Goal: Transaction & Acquisition: Book appointment/travel/reservation

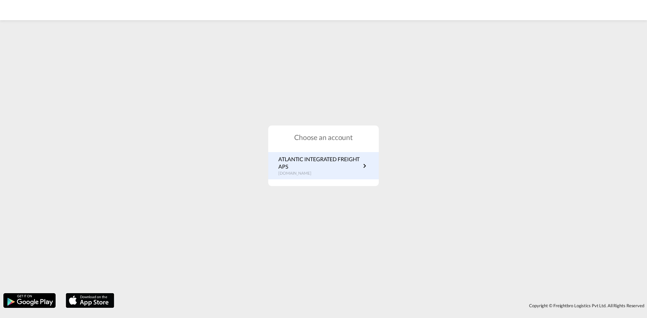
click at [312, 176] on p "dk.portal.greencarrier.com" at bounding box center [319, 174] width 82 height 6
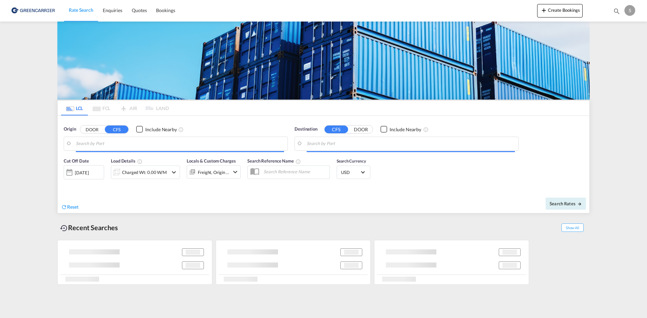
type input "[GEOGRAPHIC_DATA], [GEOGRAPHIC_DATA]"
type input "Busan, KRPUS"
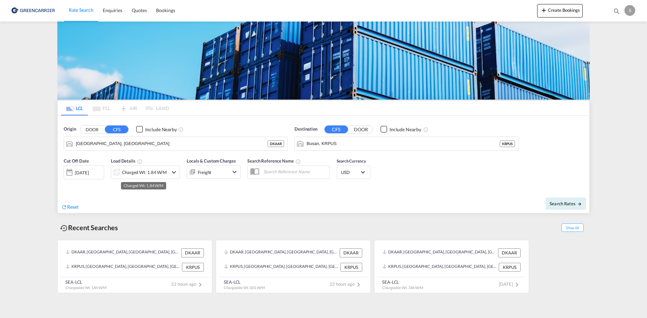
click at [143, 169] on div "Charged Wt: 1.84 W/M" at bounding box center [144, 172] width 45 height 9
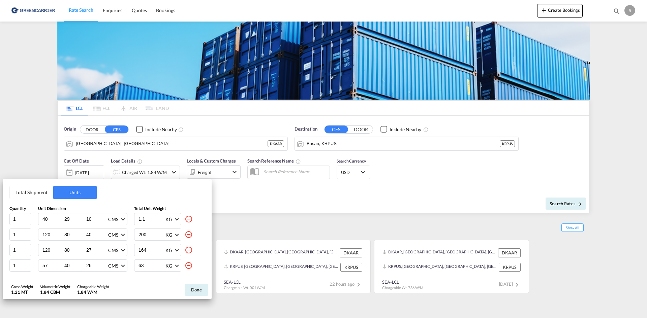
click at [279, 194] on div "Total Shipment Units Quantity Unit Dimension Total Unit Weight 1 40 29 10 CMS C…" at bounding box center [323, 159] width 647 height 318
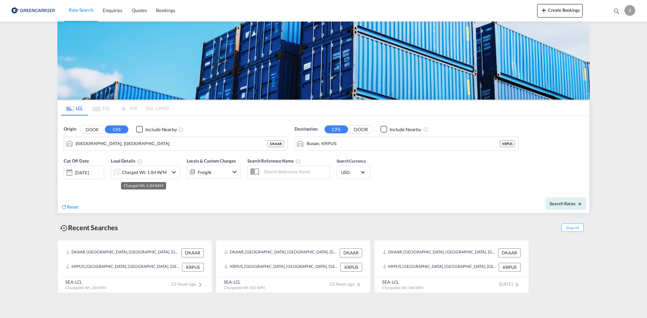
click at [130, 173] on div "Charged Wt: 1.84 W/M" at bounding box center [144, 172] width 45 height 9
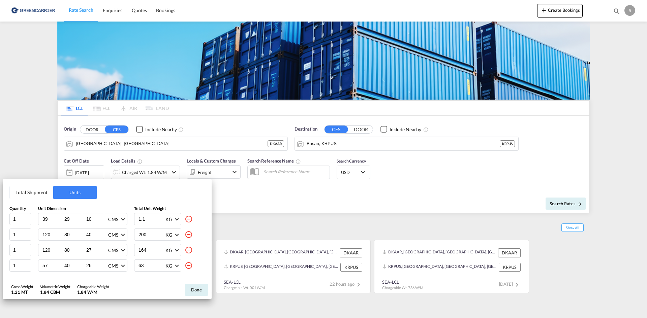
drag, startPoint x: 52, startPoint y: 221, endPoint x: 45, endPoint y: 220, distance: 6.8
click at [46, 221] on input "39" at bounding box center [51, 219] width 18 height 6
drag, startPoint x: 45, startPoint y: 220, endPoint x: -100, endPoint y: 199, distance: 146.7
click at [0, 199] on html "Rate Search Enquiries Quotes Bookings Rate Search Enquiries" at bounding box center [323, 159] width 647 height 318
type input "32"
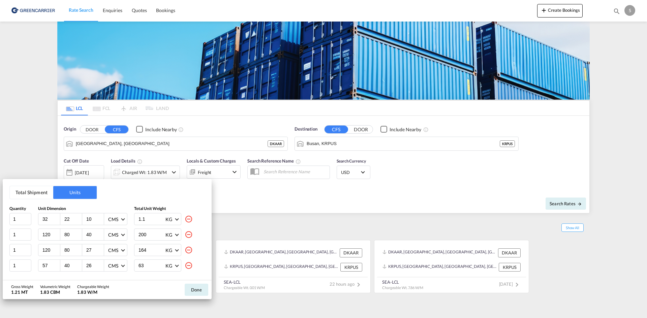
type input "22"
type input "16"
type input "7.6"
click at [185, 234] on md-icon "icon-minus-circle-outline" at bounding box center [189, 235] width 8 height 8
type input "27"
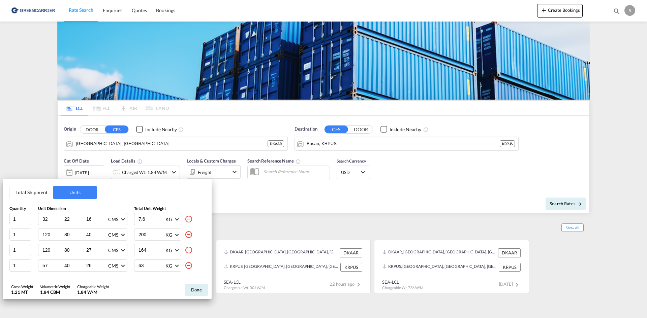
type input "164"
type input "57"
type input "40"
type input "26"
type input "63"
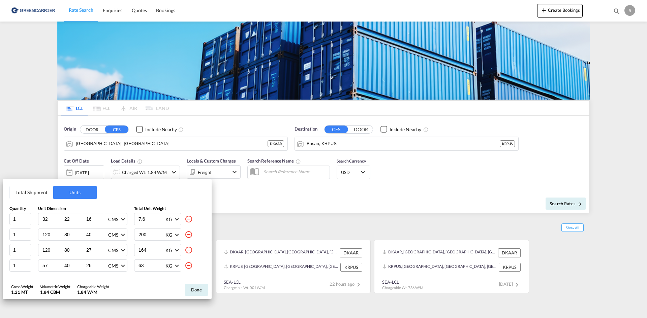
type input "120"
type input "80"
type input "27"
type input "241"
type input "80"
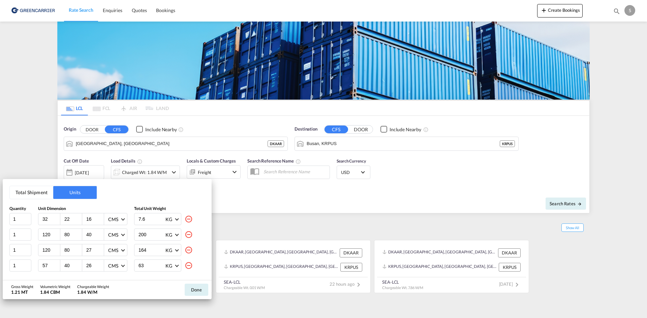
type input "57"
type input "49"
type input "28"
type input "120"
type input "80"
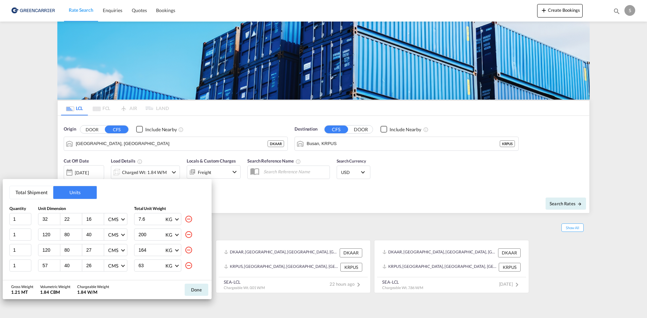
type input "27"
type input "237"
type input "57"
type input "40"
type input "26"
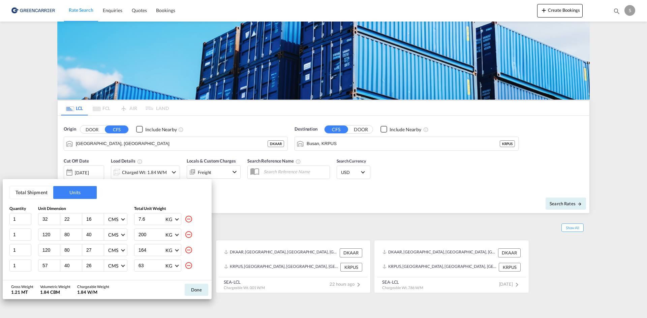
type input "49"
type input "34"
type input "24"
type input "120"
type input "80"
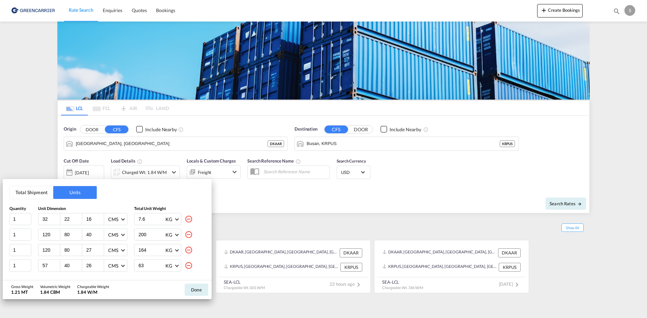
type input "26"
type input "200"
click at [185, 234] on md-icon "icon-minus-circle-outline" at bounding box center [189, 235] width 8 height 8
type input "57"
type input "40"
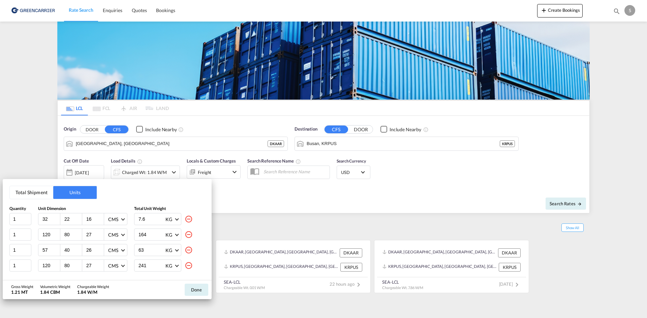
type input "26"
type input "63"
type input "120"
type input "80"
type input "27"
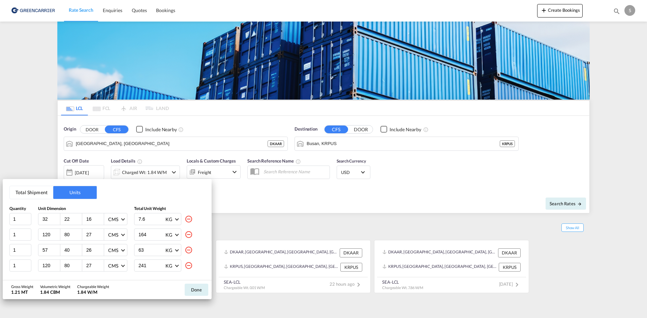
type input "241"
type input "80"
type input "57"
type input "49"
type input "28"
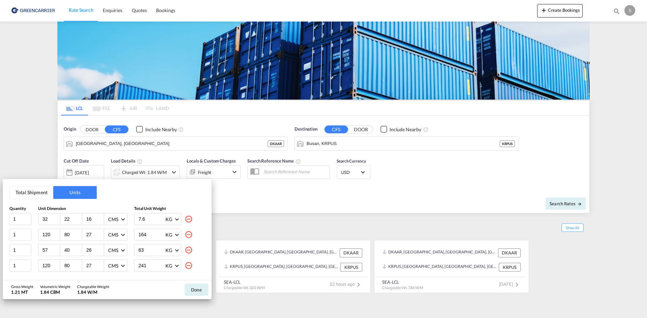
type input "120"
type input "80"
type input "27"
type input "237"
type input "57"
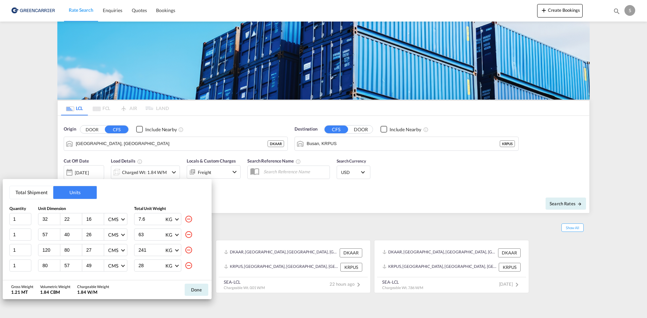
type input "40"
type input "26"
type input "49"
type input "34"
type input "24"
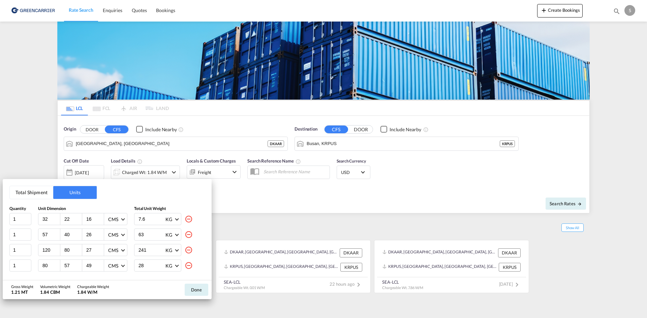
type input "120"
type input "80"
type input "26"
type input "200"
click at [185, 234] on md-icon "icon-minus-circle-outline" at bounding box center [189, 235] width 8 height 8
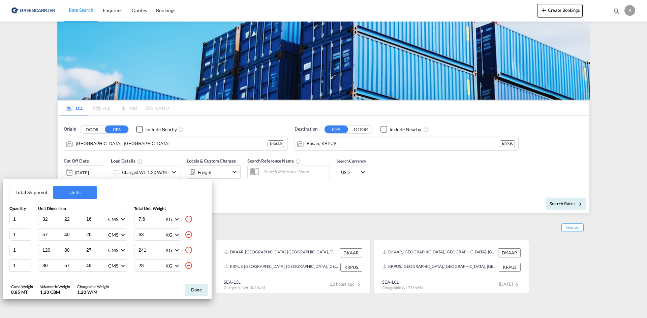
type input "120"
type input "80"
type input "27"
type input "241"
type input "80"
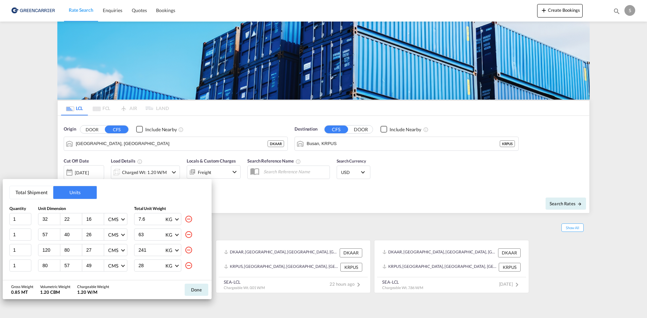
type input "57"
type input "49"
type input "28"
type input "120"
type input "80"
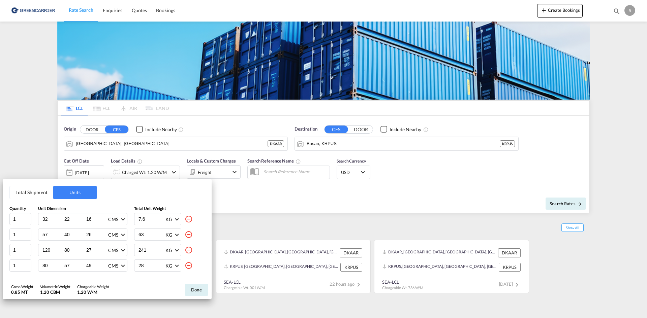
type input "27"
type input "237"
type input "57"
type input "40"
type input "26"
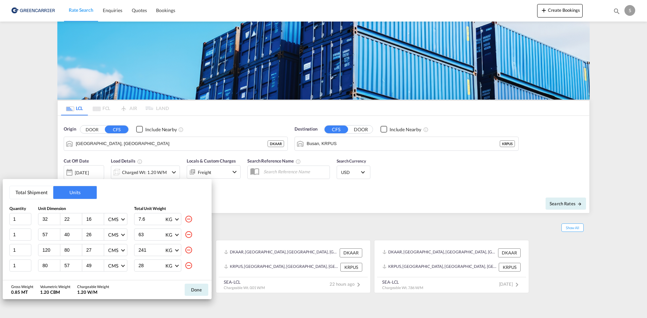
type input "49"
type input "34"
type input "24"
type input "120"
type input "80"
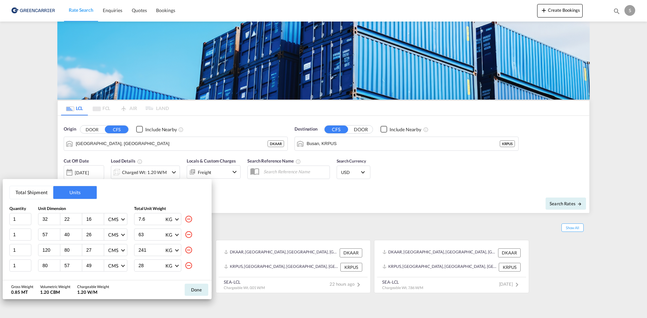
type input "26"
type input "200"
click at [185, 234] on md-icon "icon-minus-circle-outline" at bounding box center [189, 235] width 8 height 8
type input "80"
type input "57"
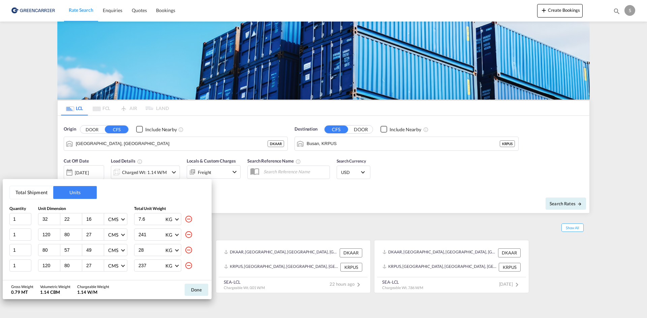
type input "49"
type input "28"
type input "120"
type input "80"
type input "27"
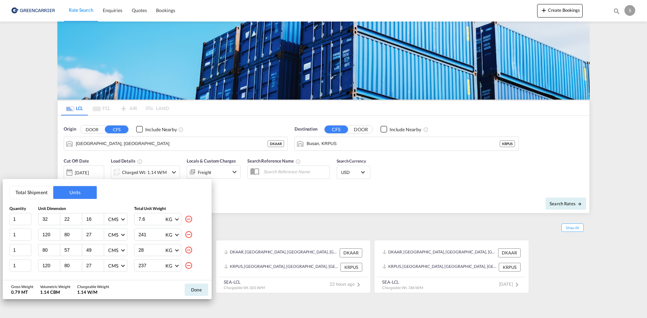
type input "237"
type input "57"
type input "40"
type input "26"
type input "49"
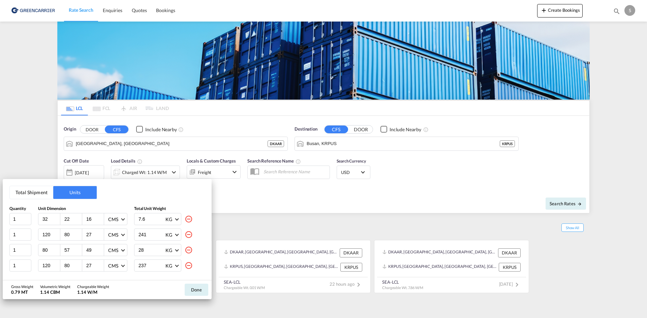
type input "34"
type input "24"
type input "120"
type input "80"
type input "26"
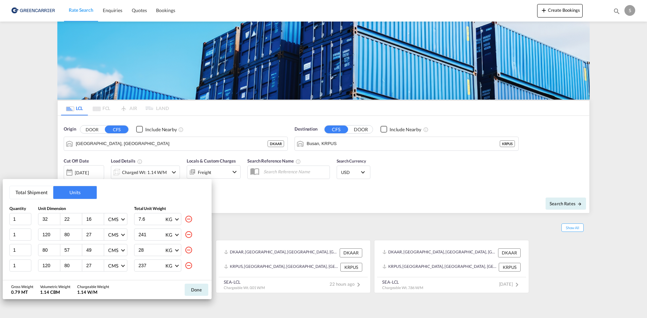
type input "200"
click at [185, 234] on md-icon "icon-minus-circle-outline" at bounding box center [189, 235] width 8 height 8
type input "120"
type input "80"
type input "27"
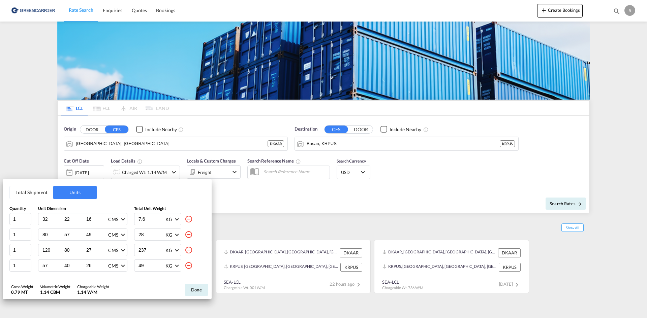
type input "237"
type input "57"
type input "40"
type input "26"
type input "49"
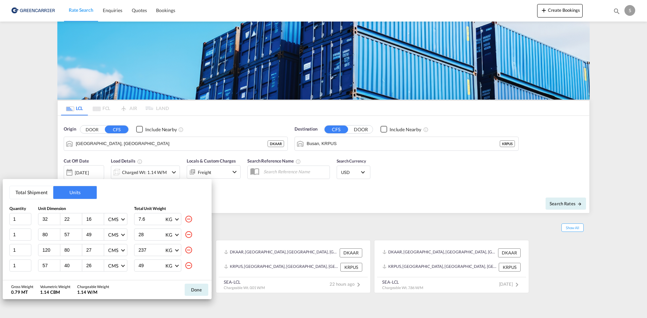
type input "34"
type input "24"
type input "120"
type input "80"
type input "26"
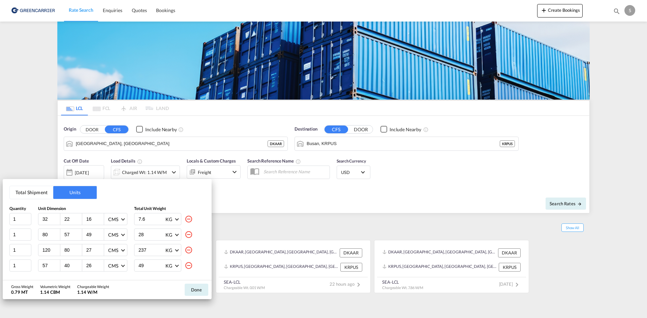
type input "200"
click at [185, 234] on md-icon "icon-minus-circle-outline" at bounding box center [189, 235] width 8 height 8
type input "57"
type input "40"
type input "26"
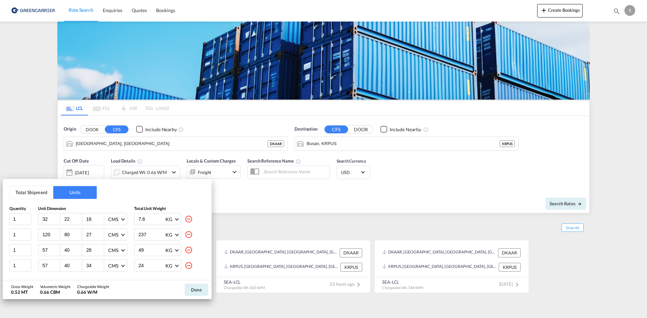
type input "49"
type input "34"
type input "24"
type input "120"
type input "80"
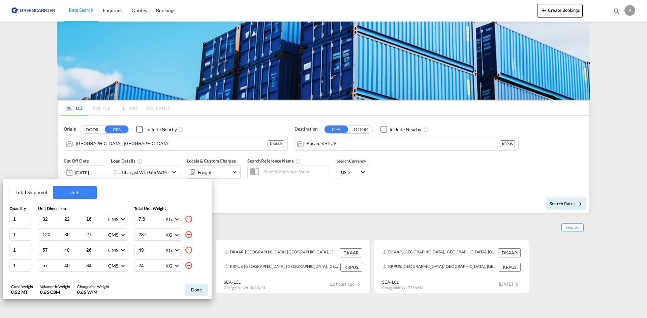
type input "26"
type input "200"
click at [181, 234] on div "49 KG KG LB" at bounding box center [157, 235] width 47 height 12
click at [185, 234] on md-icon "icon-minus-circle-outline" at bounding box center [189, 235] width 8 height 8
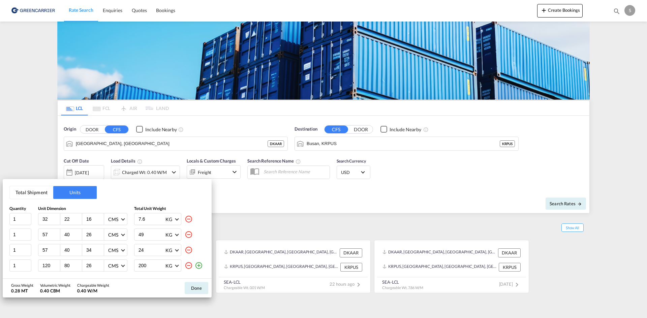
type input "34"
type input "24"
type input "120"
type input "80"
type input "26"
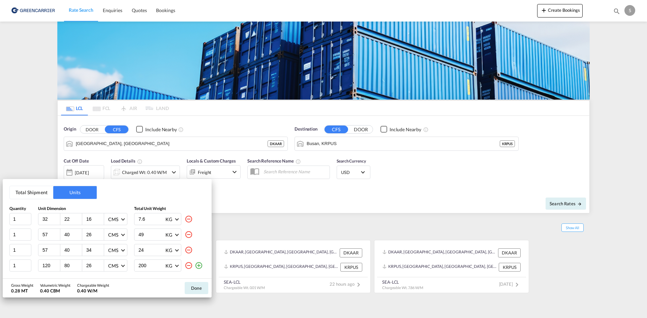
type input "200"
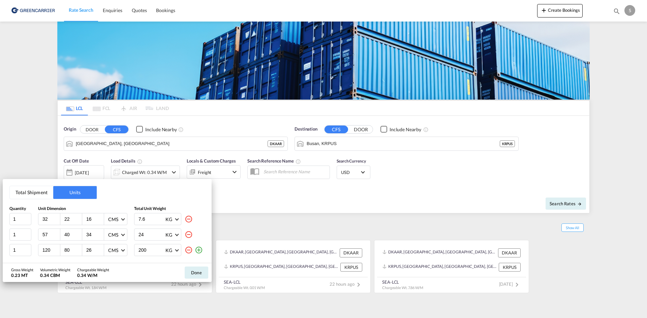
click at [186, 234] on md-icon "icon-minus-circle-outline" at bounding box center [189, 235] width 8 height 8
type input "120"
type input "80"
type input "26"
type input "200"
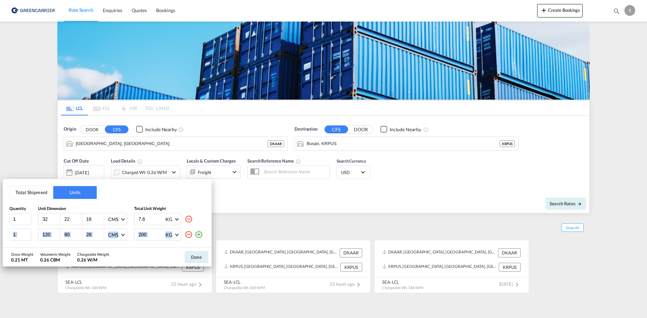
click at [187, 234] on md-icon "icon-minus-circle-outline" at bounding box center [189, 235] width 8 height 8
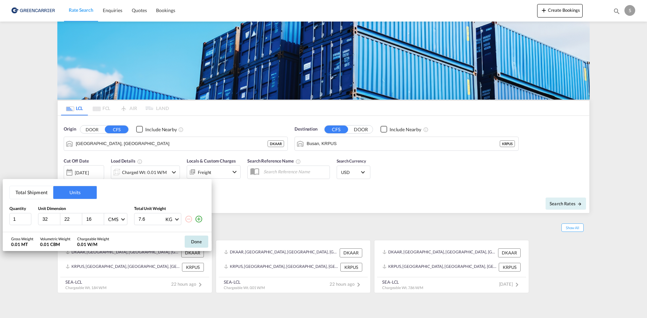
click at [191, 240] on button "Done" at bounding box center [197, 242] width 24 height 12
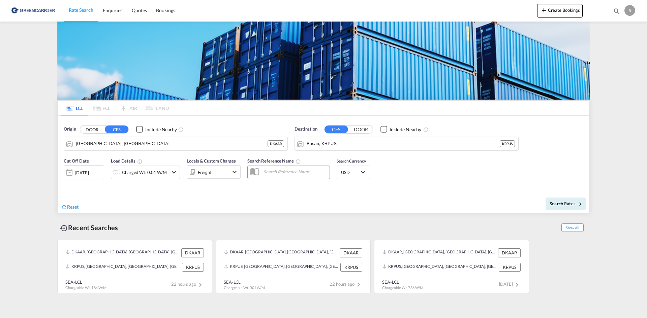
click at [269, 173] on input "text" at bounding box center [294, 172] width 69 height 10
click at [302, 177] on md-input-container at bounding box center [288, 172] width 83 height 13
click at [296, 172] on input "text" at bounding box center [294, 172] width 69 height 10
paste input "OADO251876"
type input "OADO251876 cha"
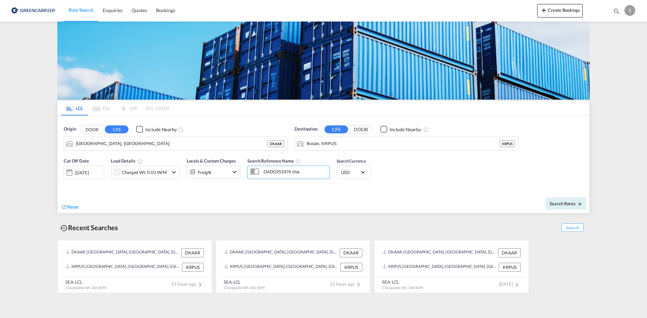
click at [509, 205] on div "Search Rates" at bounding box center [457, 203] width 264 height 19
click at [568, 202] on span "Search Rates" at bounding box center [565, 203] width 32 height 5
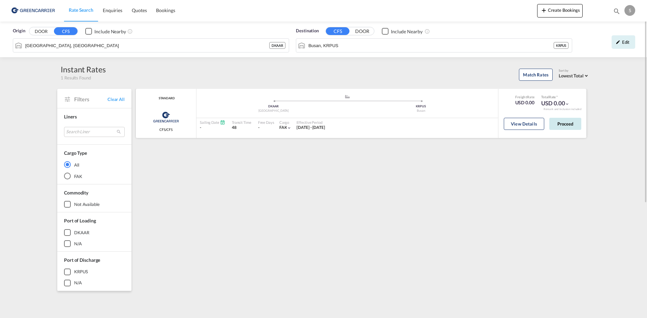
click at [559, 123] on button "Proceed" at bounding box center [565, 124] width 32 height 12
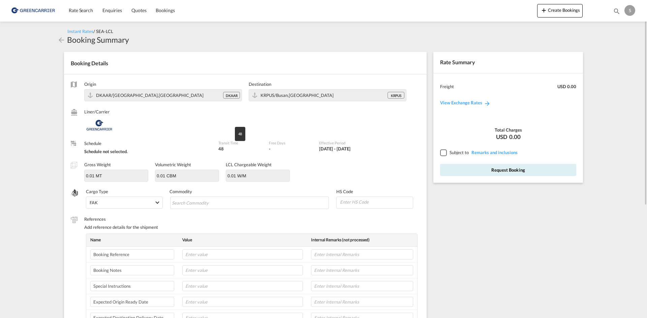
scroll to position [67, 0]
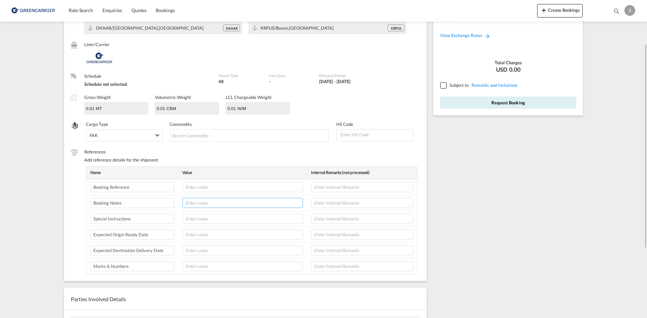
click at [213, 205] on input "text" at bounding box center [242, 203] width 121 height 10
click at [205, 217] on input "text" at bounding box center [242, 219] width 121 height 10
paste input "WE HAVE RECEIVED THE CONFIRATION, PLEASE ARRANGE THE PICK UP FOR THIS SHIPMENT.…"
type input "WE HAVE RECEIVED THE CONFIRATION, PLEASE ARRANGE THE PICK UP FOR THIS SHIPMENT.…"
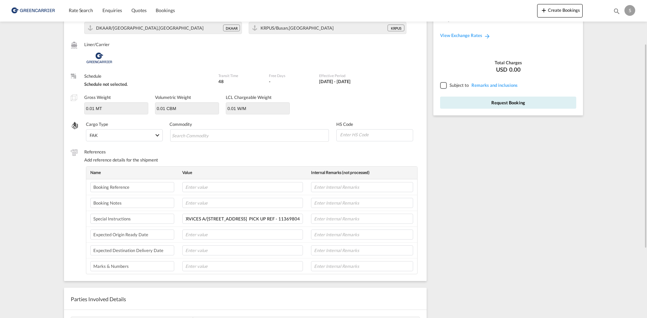
scroll to position [0, 0]
click at [199, 133] on input "Search Commodity" at bounding box center [203, 135] width 62 height 11
paste input "VALVES, F. HYDRAULIC POWER TRANSMISSION"
type input "VALVES, F. HYDRAULIC POWER TRANSMISSION"
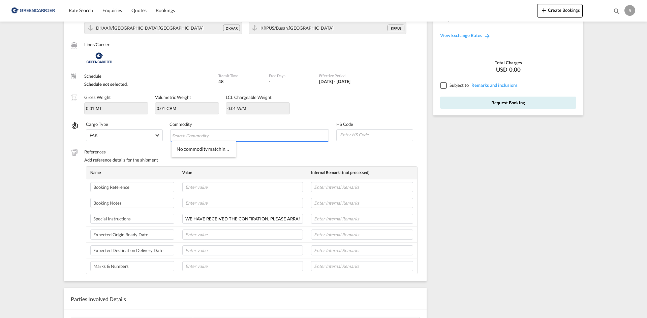
scroll to position [0, 0]
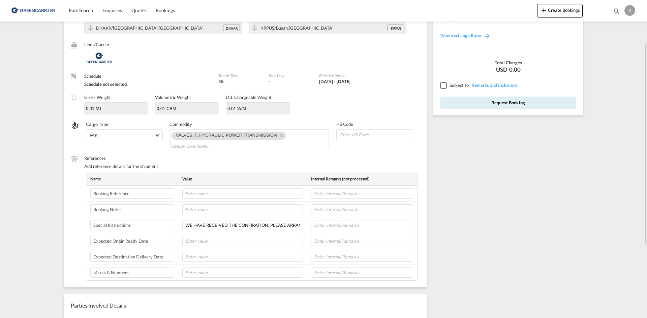
click at [445, 87] on div at bounding box center [443, 85] width 6 height 6
click at [463, 102] on button "Request Booking" at bounding box center [508, 103] width 136 height 12
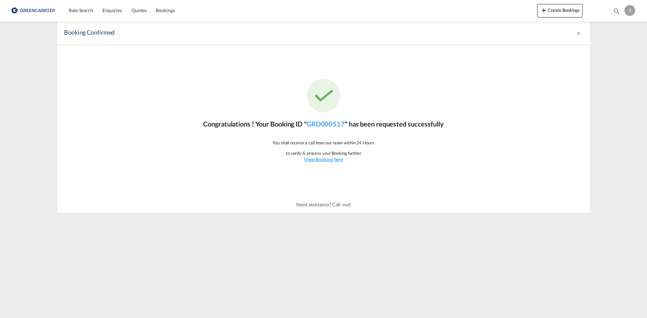
click at [483, 181] on div "Congratulations ! Your Booking ID " GRD000517 " has been requested successfully…" at bounding box center [323, 121] width 532 height 152
click at [84, 230] on md-content "Rate Search Enquiries Quotes Bookings Create Bookings Bookings Quotes Enquiries…" at bounding box center [323, 159] width 647 height 318
click at [126, 154] on div "Congratulations ! Your Booking ID " GRD000517 " has been requested successfully…" at bounding box center [323, 121] width 532 height 152
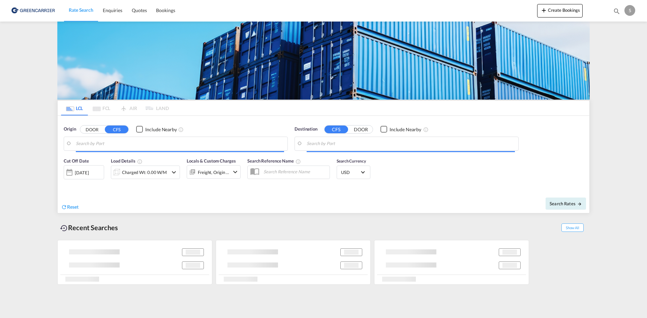
type input "[GEOGRAPHIC_DATA], [GEOGRAPHIC_DATA]"
type input "Busan, KRPUS"
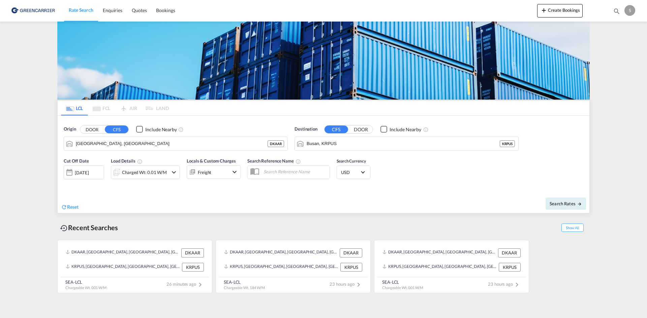
click at [141, 172] on div "Charged Wt: 0.01 W/M" at bounding box center [144, 172] width 45 height 9
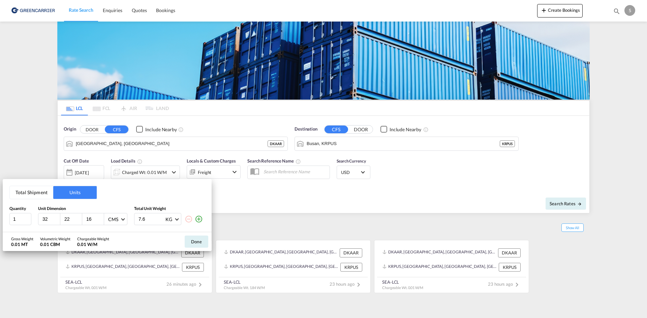
click at [149, 220] on input "7.6" at bounding box center [151, 219] width 27 height 11
drag, startPoint x: 149, startPoint y: 221, endPoint x: 8, endPoint y: 219, distance: 140.5
click at [15, 224] on div "1 32 22 16 CMS CMS Inches 7.6 KG KG LB" at bounding box center [106, 219] width 195 height 12
type input "6.1"
click at [343, 219] on div "Total Shipment Units Quantity Unit Dimension Total Unit Weight 1 32 22 16 CMS C…" at bounding box center [323, 159] width 647 height 318
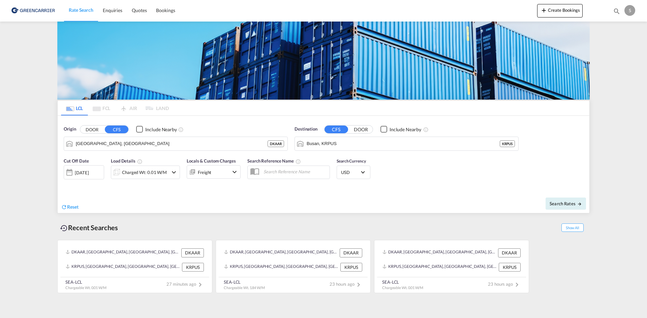
click at [287, 178] on md-input-container at bounding box center [288, 172] width 83 height 13
click at [286, 173] on input "text" at bounding box center [294, 172] width 69 height 10
click at [288, 173] on input "text" at bounding box center [294, 172] width 69 height 10
paste input "OADO251877"
type input "OADO251877 CHA"
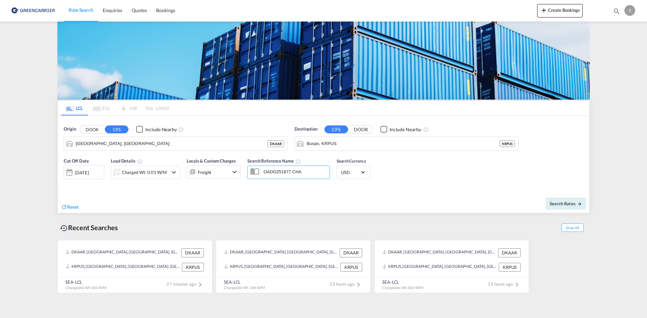
click at [426, 219] on div "Recent Searches Show All" at bounding box center [323, 226] width 532 height 19
click at [559, 206] on button "Search Rates" at bounding box center [565, 204] width 40 height 12
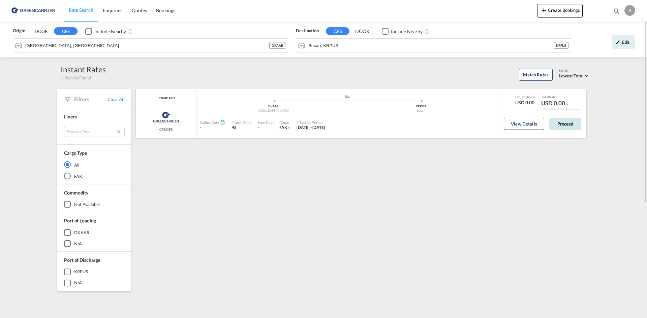
click at [571, 127] on button "Proceed" at bounding box center [565, 124] width 32 height 12
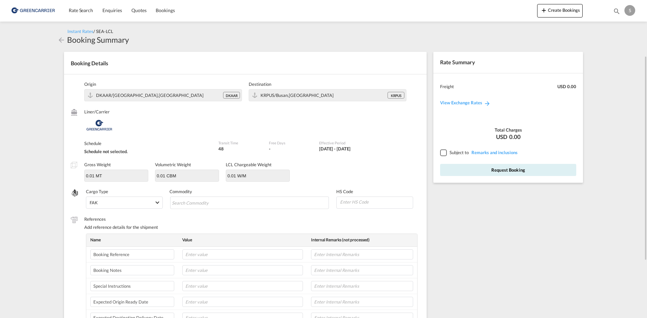
scroll to position [34, 0]
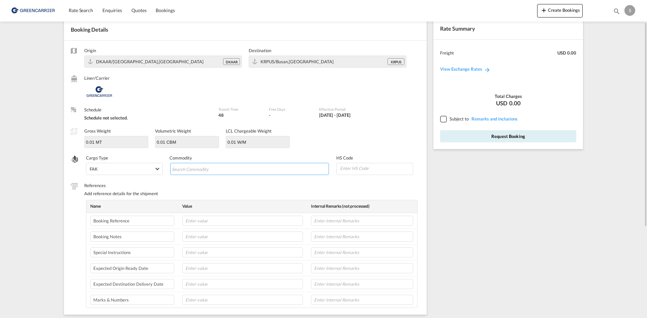
click at [247, 170] on md-chips-wrap "Chips container with autocompletion. Enter the text area, type text to search, …" at bounding box center [249, 169] width 159 height 12
paste input "VALVES, F. HYDRAULIC POWER TRANSMISSION"
type input "VALVES, F. HYDRAULIC POWER TRANSMISSION"
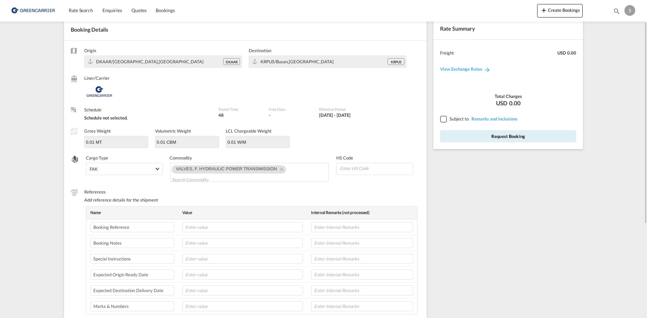
click at [220, 244] on td at bounding box center [242, 243] width 129 height 16
click at [209, 257] on input "text" at bounding box center [242, 259] width 121 height 10
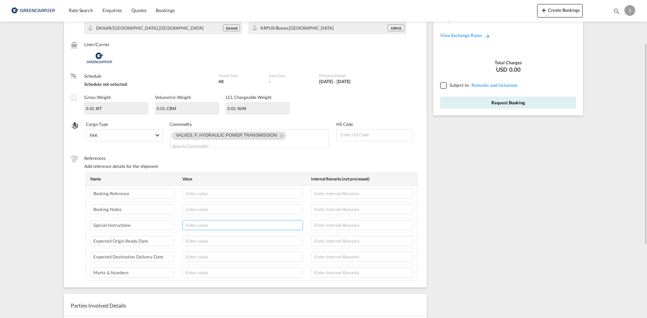
click at [210, 230] on input "text" at bounding box center [242, 225] width 121 height 10
paste input "PLEASE DO NOT ARRANGE THE PICKUP, WE WILL CONFIRM YOU TOMORROW DANFOSS DISTRIBU…"
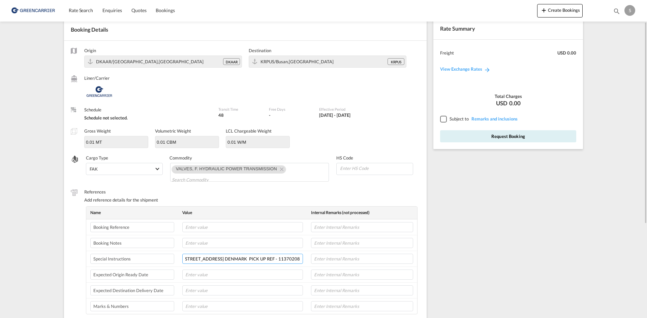
scroll to position [0, 0]
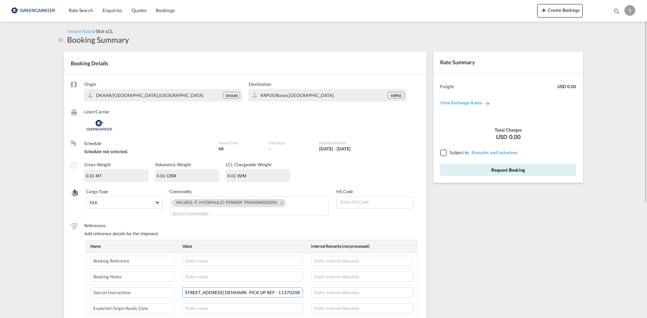
type input "PLEASE DO NOT ARRANGE THE PICKUP, WE WILL CONFIRM YOU TOMORROW DANFOSS DISTRIBU…"
click at [443, 151] on div at bounding box center [443, 153] width 6 height 6
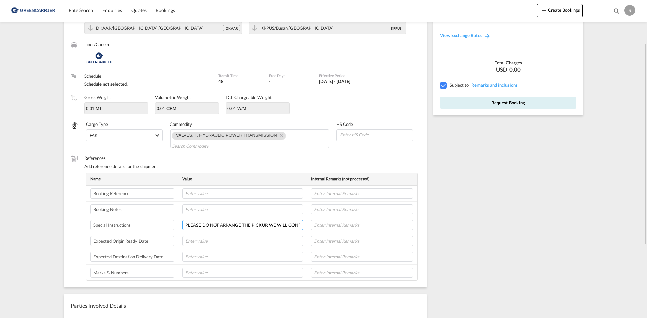
click at [212, 228] on input "PLEASE DO NOT ARRANGE THE PICKUP, WE WILL CONFIRM YOU TOMORROW DANFOSS DISTRIBU…" at bounding box center [242, 225] width 121 height 10
click at [256, 223] on input "IF I CONFIRM YOU PICK UP TOMORROW FROM DANFOSS, COULD YOU PLEASE CHECK IF YOU C…" at bounding box center [242, 225] width 121 height 10
paste input "MSC GERMANY"
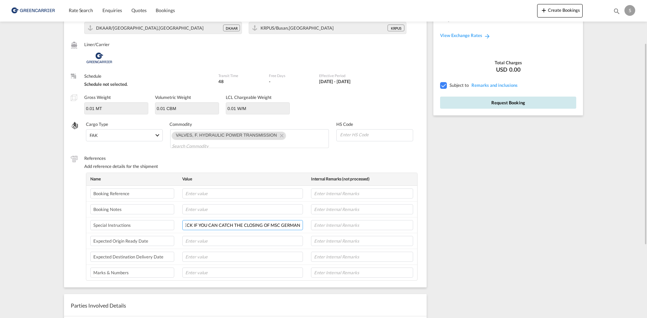
type input "IF I CONFIRM YOU PICK UP TOMORROW FROM DANFOSS, COULD YOU PLEASE CHECK IF YOU C…"
click at [529, 103] on button "Request Booking" at bounding box center [508, 103] width 136 height 12
